Goal: Download file/media

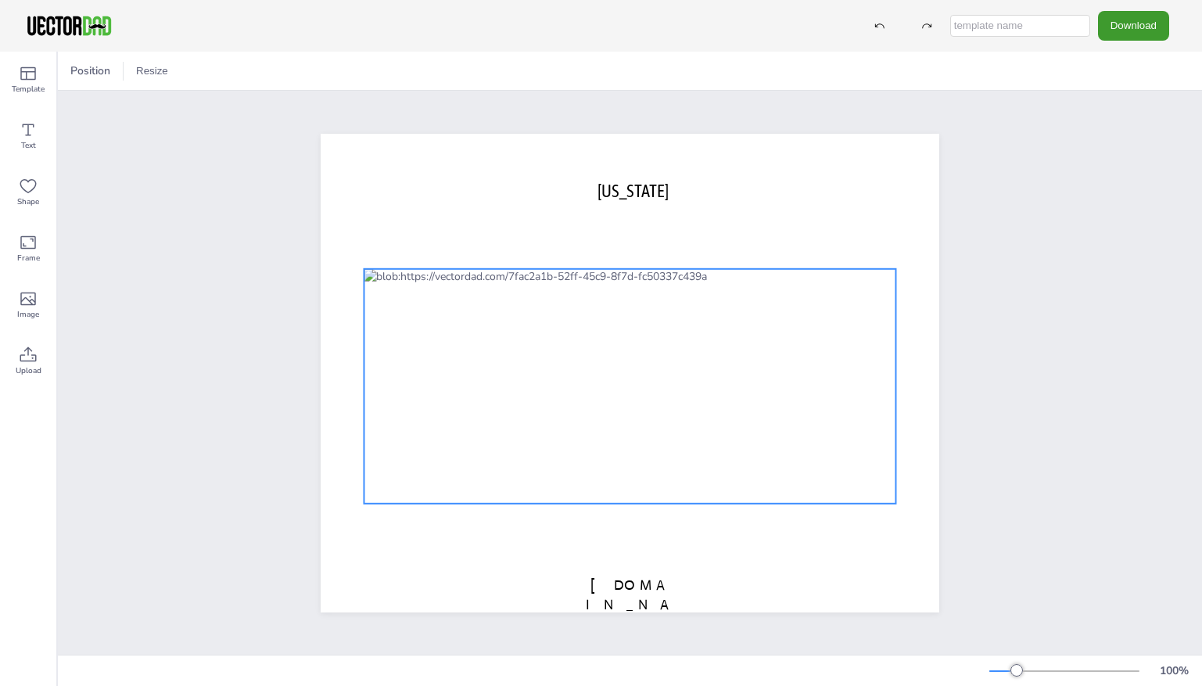
click at [742, 300] on div at bounding box center [630, 385] width 532 height 235
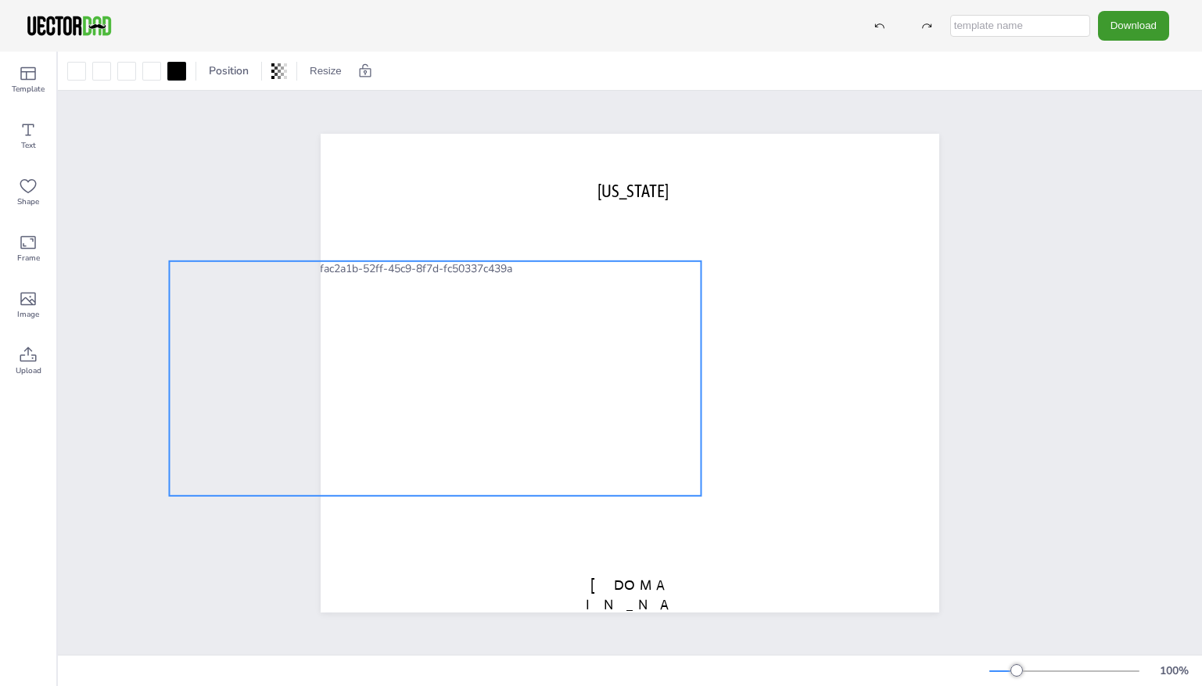
drag, startPoint x: 632, startPoint y: 336, endPoint x: 438, endPoint y: 329, distance: 194.1
click at [438, 329] on div at bounding box center [435, 377] width 532 height 235
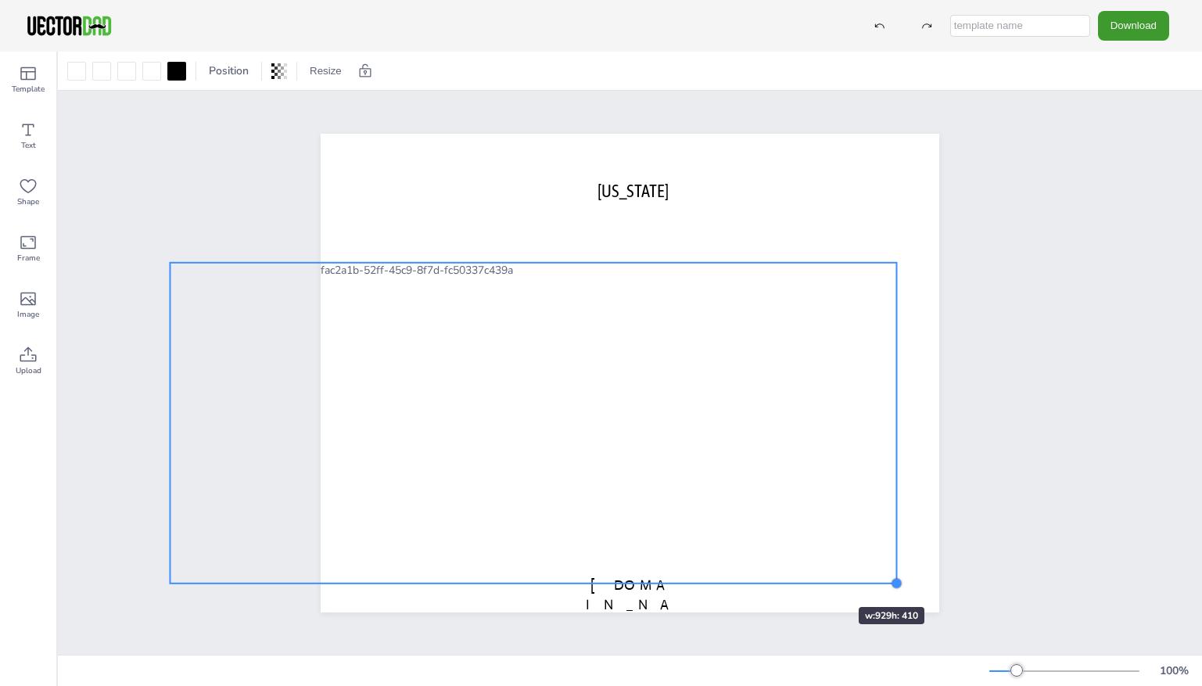
drag, startPoint x: 697, startPoint y: 493, endPoint x: 809, endPoint y: 574, distance: 138.3
click at [809, 574] on div "[US_STATE] [DOMAIN_NAME]" at bounding box center [630, 373] width 619 height 479
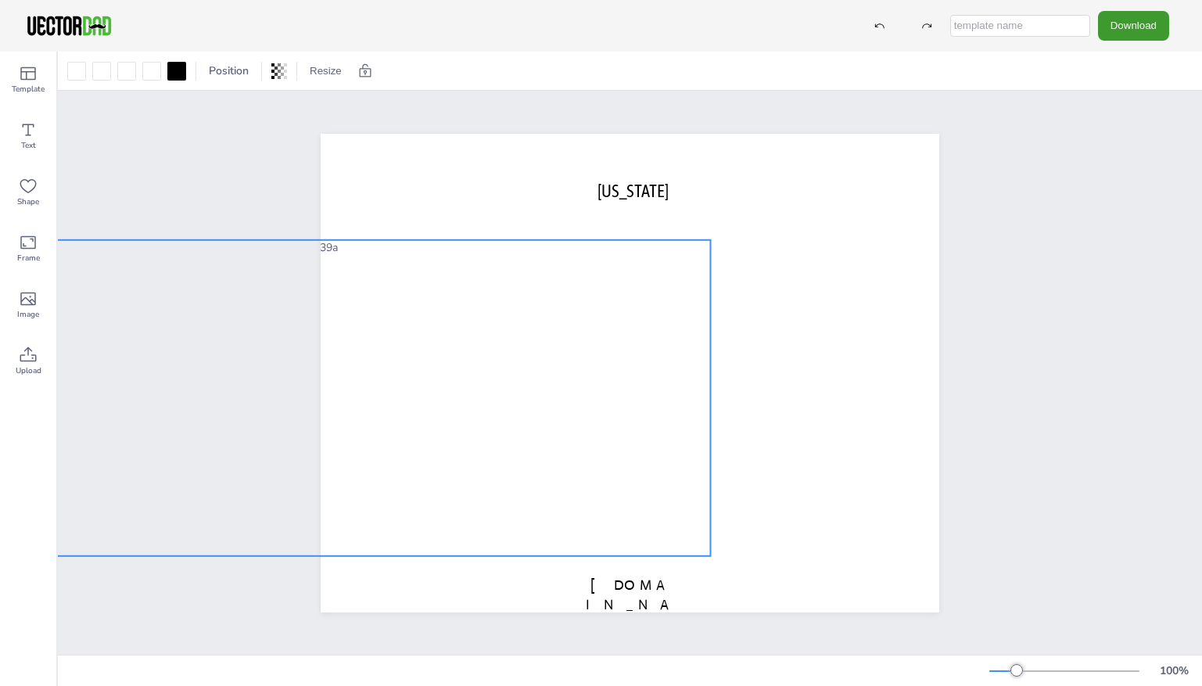
drag, startPoint x: 716, startPoint y: 467, endPoint x: 540, endPoint y: 444, distance: 176.7
click at [540, 444] on div at bounding box center [353, 397] width 716 height 316
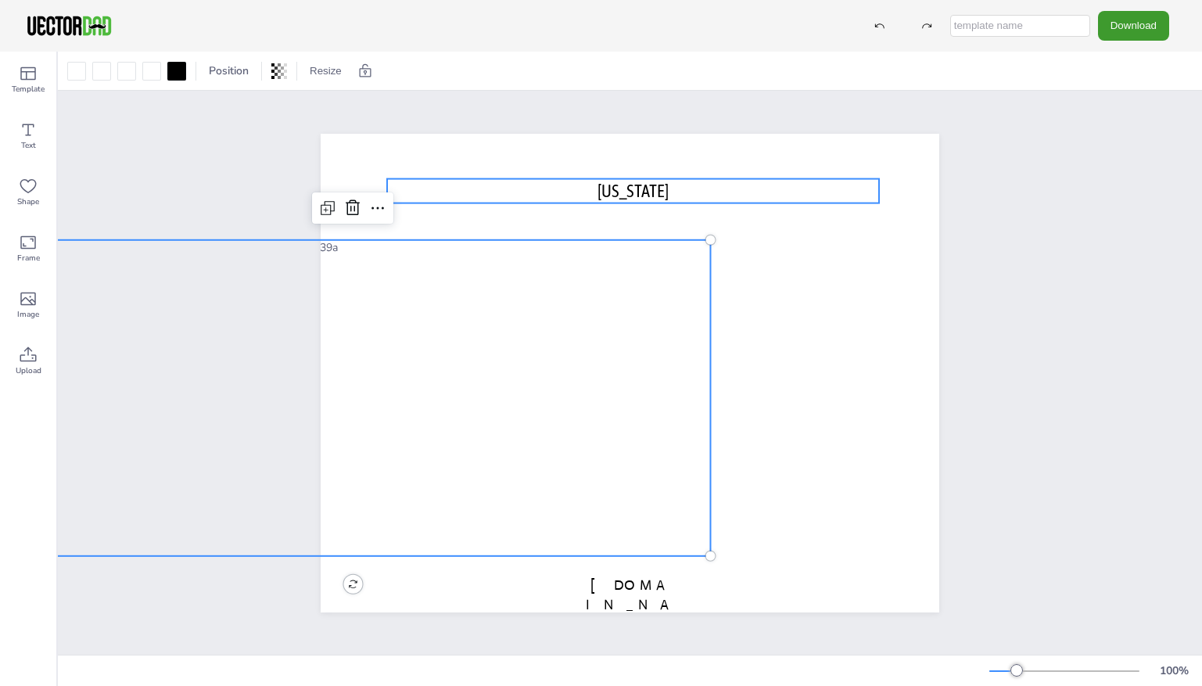
click at [643, 180] on span "[US_STATE]" at bounding box center [633, 190] width 71 height 20
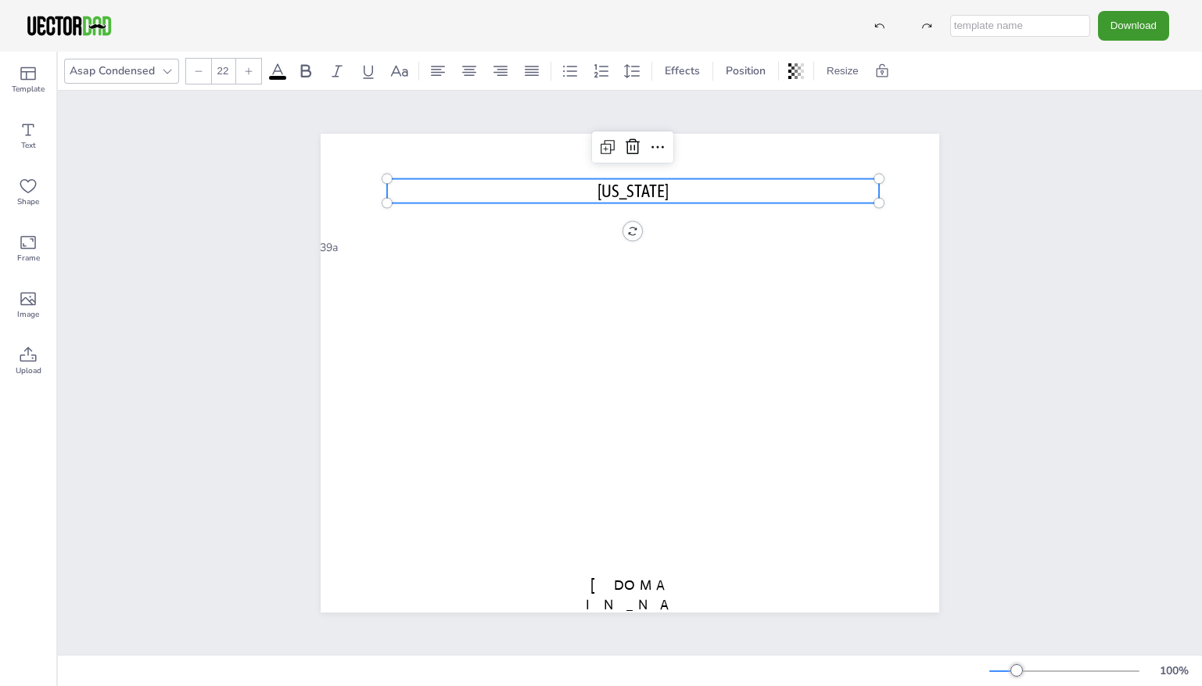
click at [606, 192] on span "[US_STATE]" at bounding box center [633, 190] width 71 height 20
click at [598, 181] on span "[US_STATE]" at bounding box center [633, 190] width 71 height 20
click at [701, 182] on p "[US_STATE]" at bounding box center [633, 190] width 492 height 24
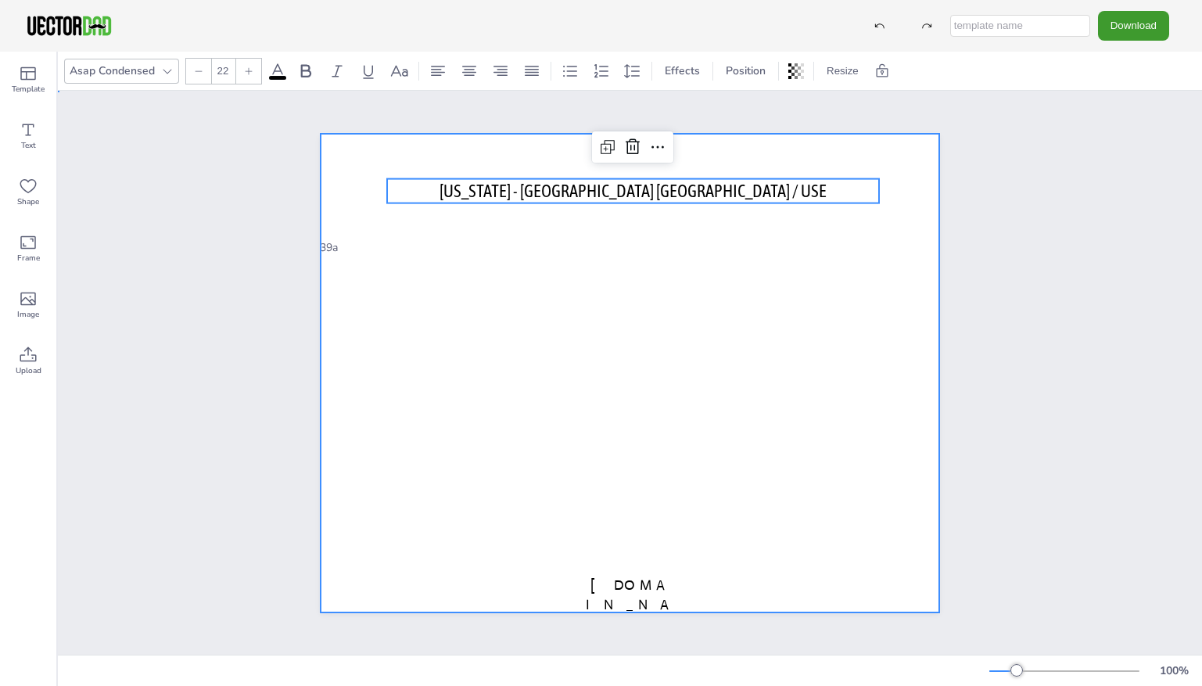
click at [761, 316] on div at bounding box center [630, 373] width 619 height 479
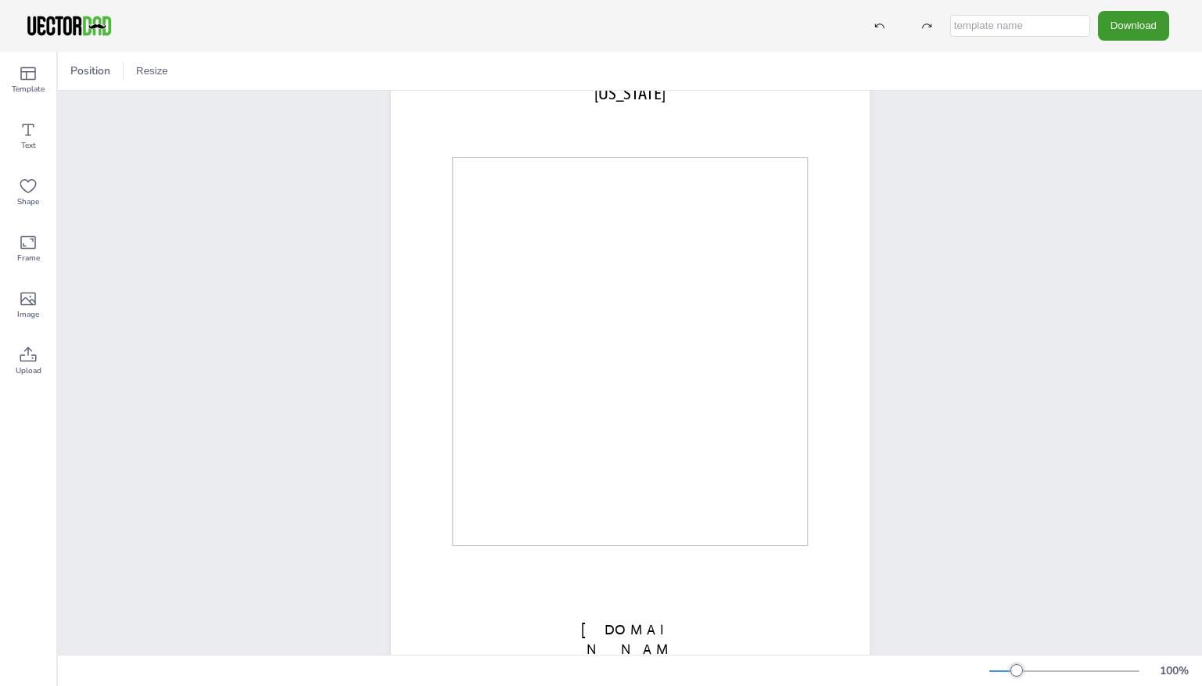
scroll to position [71, 0]
click at [1143, 20] on button "Download" at bounding box center [1133, 25] width 71 height 29
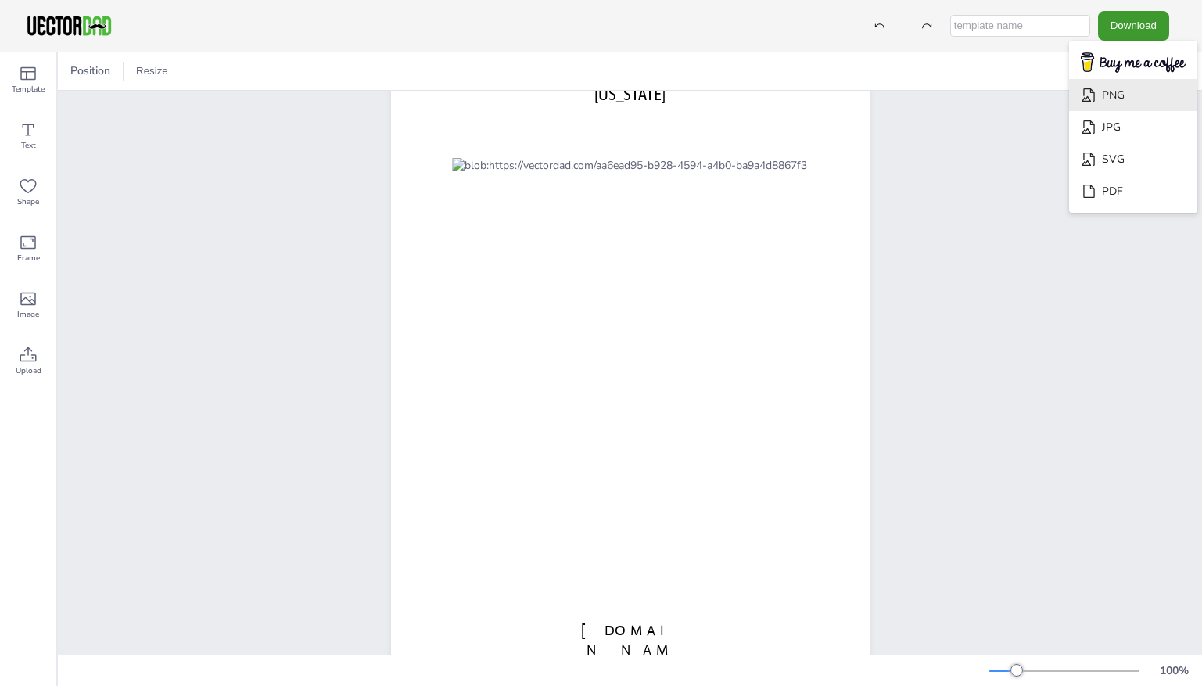
click at [1118, 79] on li "PNG" at bounding box center [1133, 95] width 128 height 32
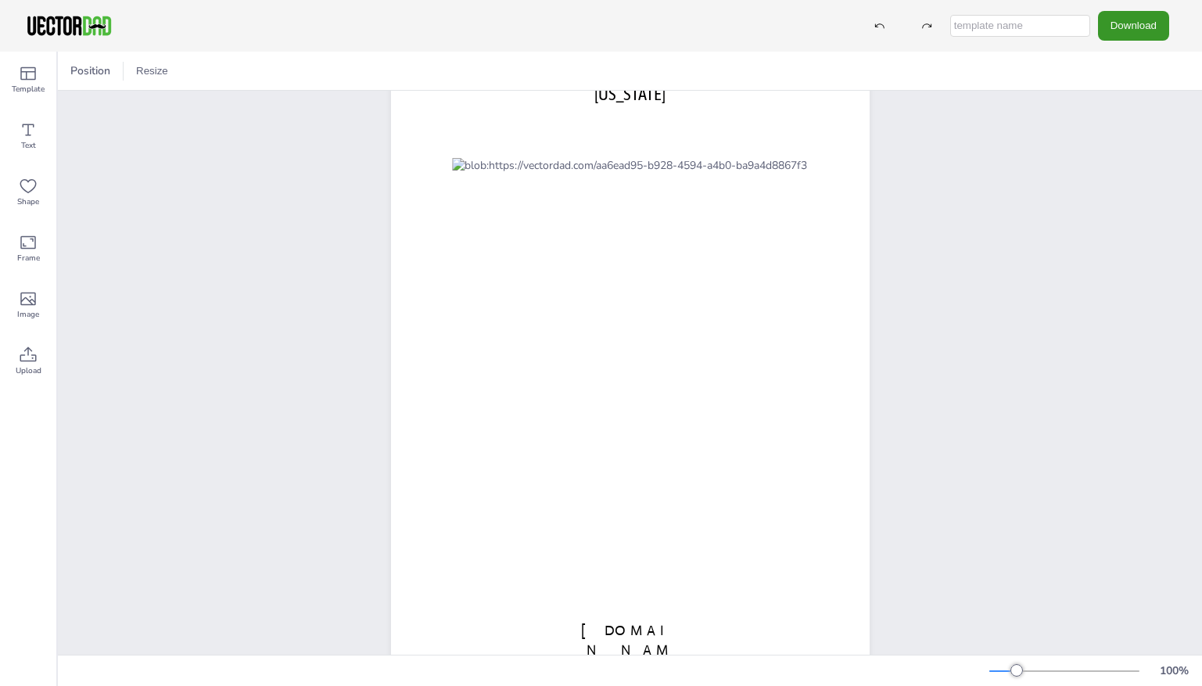
click at [1129, 16] on button "Download" at bounding box center [1133, 25] width 71 height 29
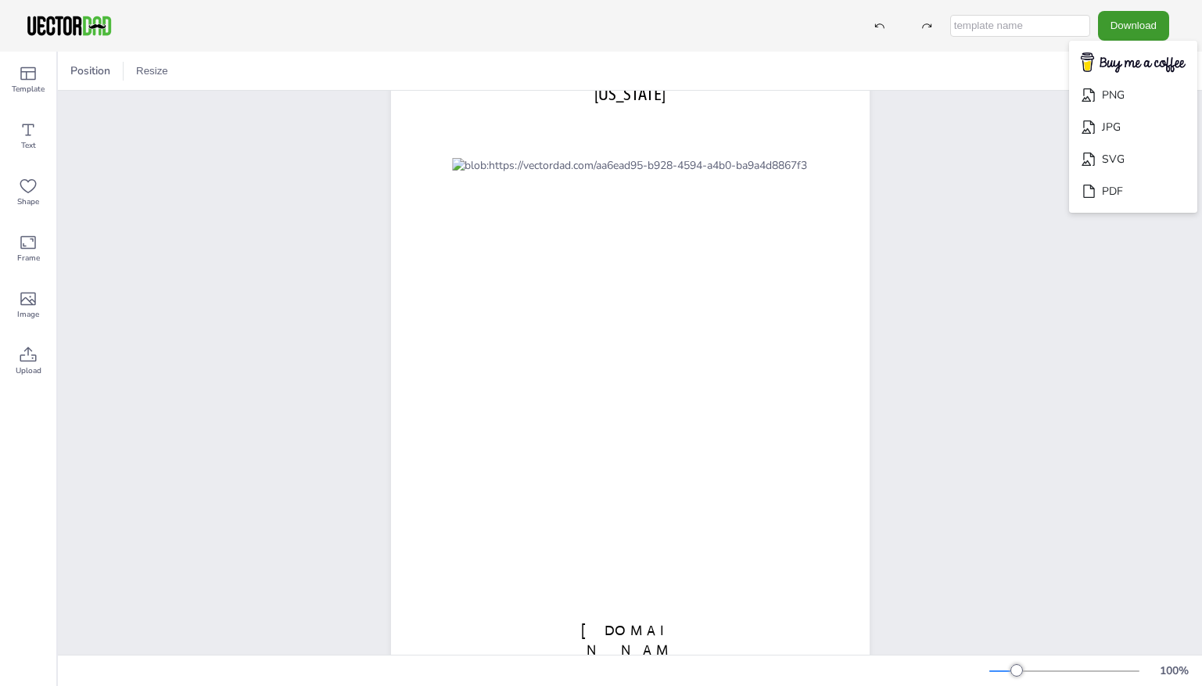
drag, startPoint x: 1105, startPoint y: 160, endPoint x: 977, endPoint y: 153, distance: 128.4
click at [977, 153] on div "Download PNG JPG SVG PDF Template Text Shape Frame Image Upload Position Resize…" at bounding box center [601, 343] width 1202 height 686
click at [977, 153] on div "vectordad.com OHIO" at bounding box center [630, 353] width 1144 height 666
